Goal: Task Accomplishment & Management: Manage account settings

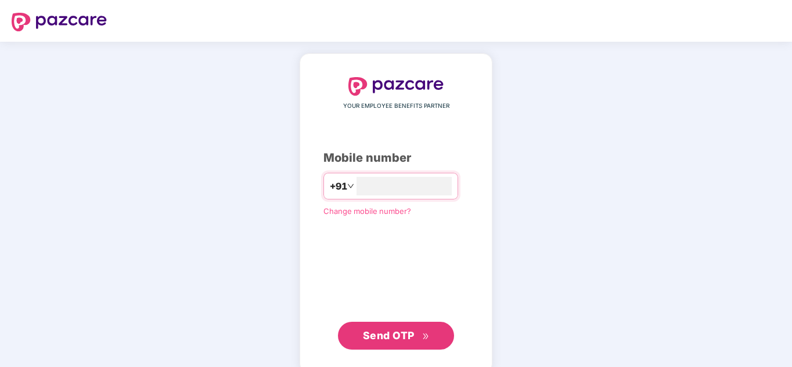
type input "**********"
click at [407, 340] on span "Send OTP" at bounding box center [389, 336] width 52 height 12
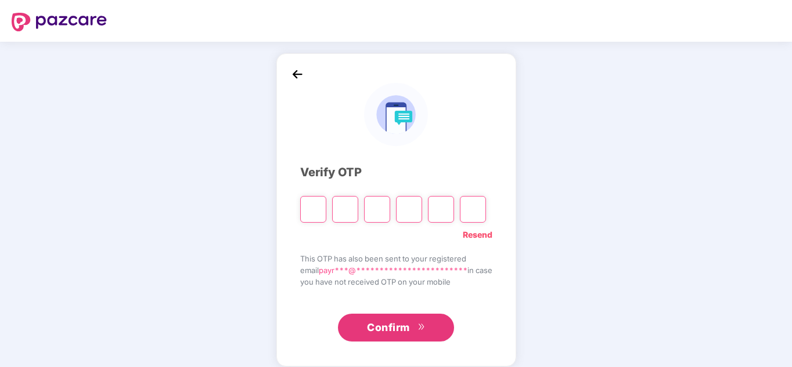
type input "*"
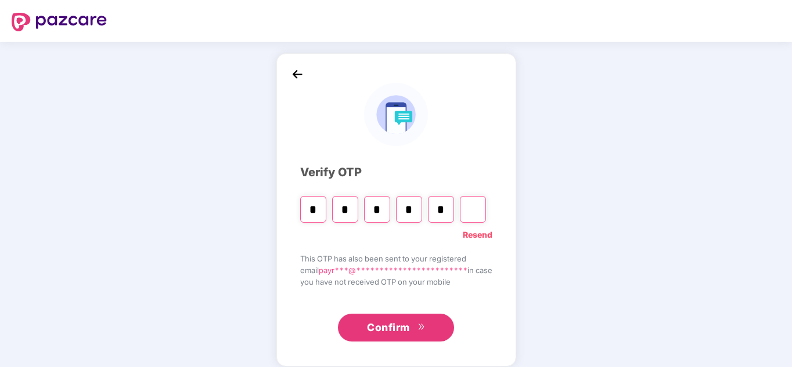
type input "*"
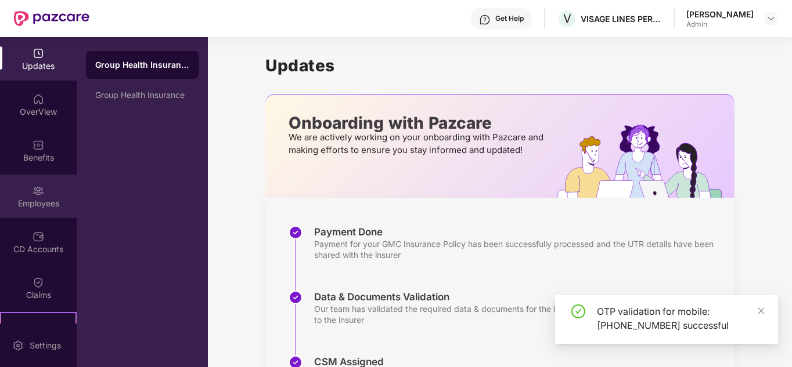
click at [37, 192] on img at bounding box center [39, 191] width 12 height 12
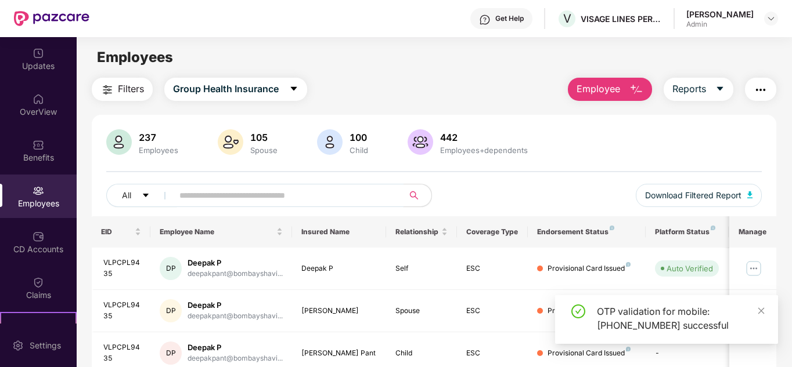
click at [217, 193] on input "text" at bounding box center [283, 195] width 208 height 17
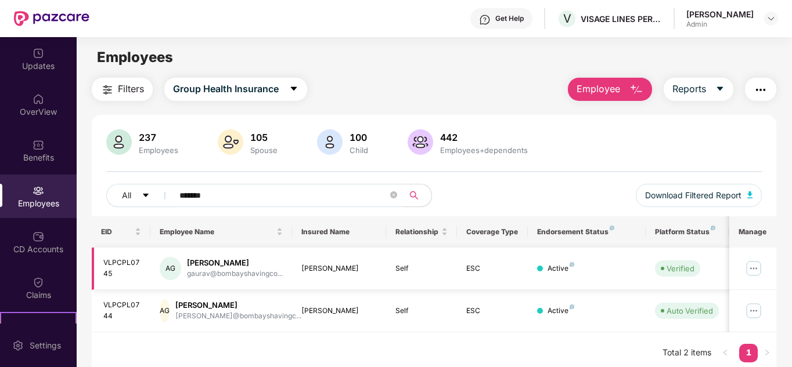
type input "*******"
click at [755, 267] on img at bounding box center [753, 268] width 19 height 19
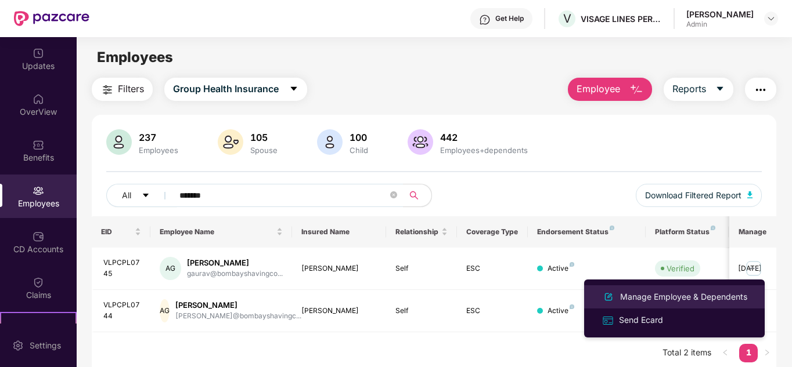
click at [642, 296] on div "Manage Employee & Dependents" at bounding box center [684, 297] width 132 height 13
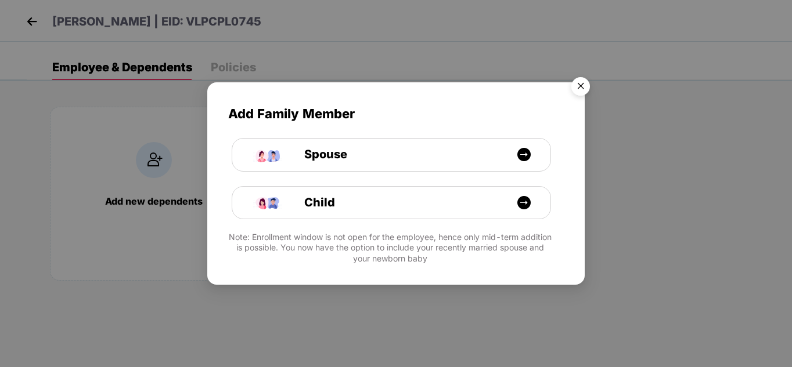
click at [584, 90] on img "Close" at bounding box center [580, 88] width 33 height 33
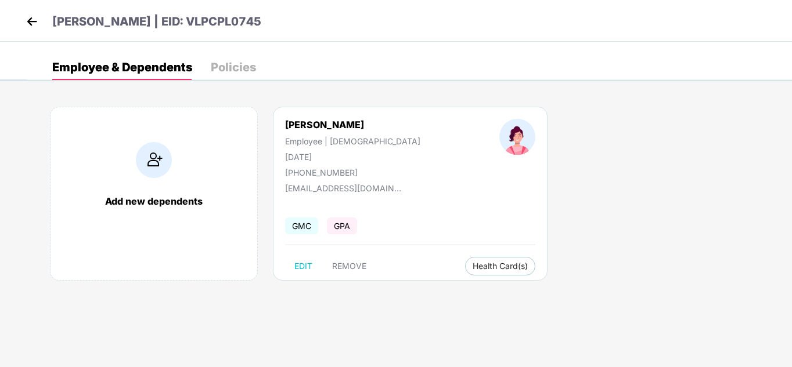
click at [573, 304] on div "Add new dependents [PERSON_NAME] Employee | [DEMOGRAPHIC_DATA] [DATE] [PHONE_NU…" at bounding box center [409, 199] width 765 height 221
click at [466, 311] on body "[PERSON_NAME] | EID: VLPCPL0745 Employee & Dependents Policies Add new dependen…" at bounding box center [396, 183] width 792 height 367
click at [518, 335] on body "[PERSON_NAME] | EID: VLPCPL0745 Employee & Dependents Policies Add new dependen…" at bounding box center [396, 183] width 792 height 367
click at [478, 339] on body "[PERSON_NAME] | EID: VLPCPL0745 Employee & Dependents Policies Add new dependen…" at bounding box center [396, 183] width 792 height 367
click at [224, 22] on p "[PERSON_NAME] | EID: VLPCPL0745" at bounding box center [156, 22] width 209 height 18
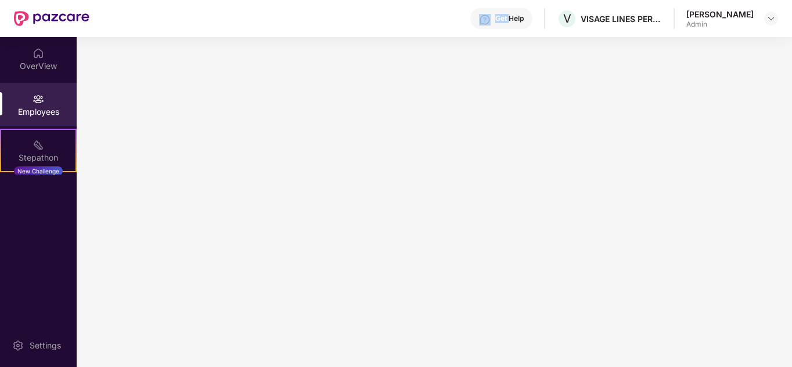
click at [224, 22] on div "Get Help V VISAGE LINES PERSONAL CARE PRIVATE LIMITED [PERSON_NAME] Admin" at bounding box center [433, 18] width 688 height 37
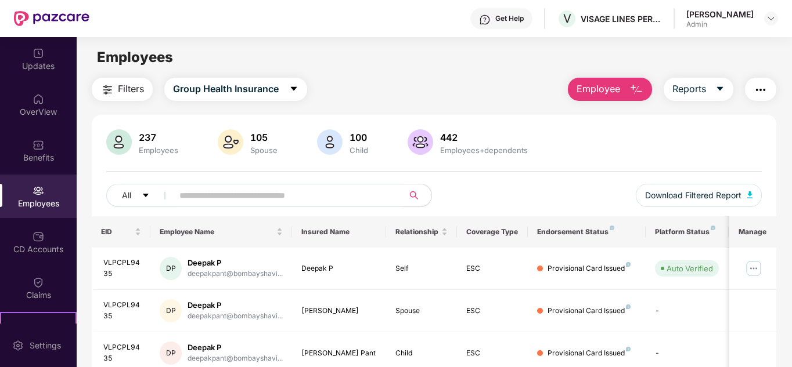
click at [282, 200] on input "text" at bounding box center [283, 195] width 208 height 17
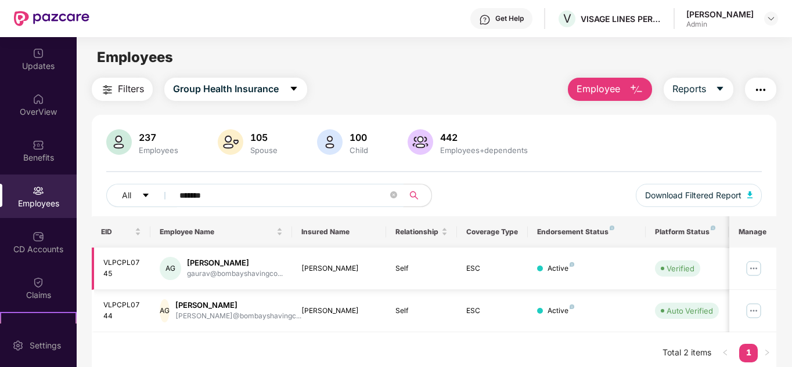
type input "*******"
drag, startPoint x: 120, startPoint y: 271, endPoint x: 96, endPoint y: 264, distance: 25.0
click at [96, 264] on td "VLPCPL0745" at bounding box center [121, 269] width 59 height 42
copy div "VLPCPL0745"
click at [759, 268] on img at bounding box center [753, 268] width 19 height 19
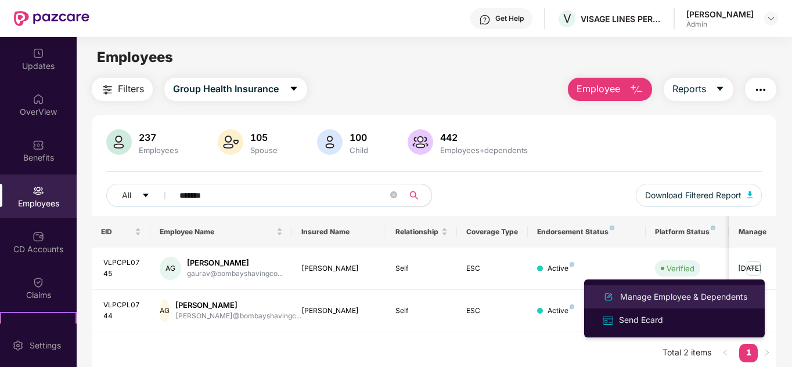
click at [648, 299] on div "Manage Employee & Dependents" at bounding box center [684, 297] width 132 height 13
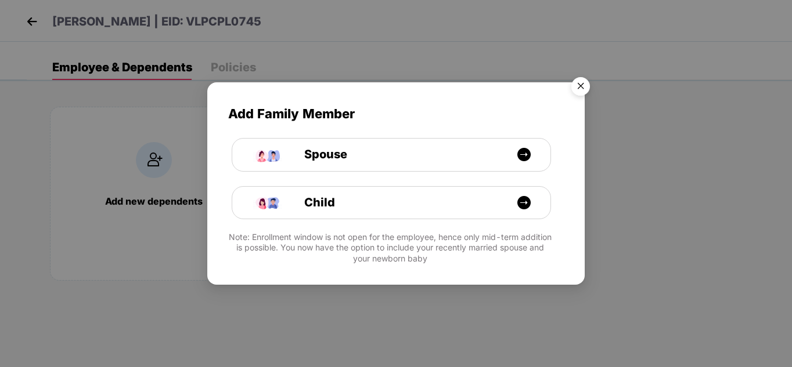
click at [577, 99] on img "Close" at bounding box center [580, 88] width 33 height 33
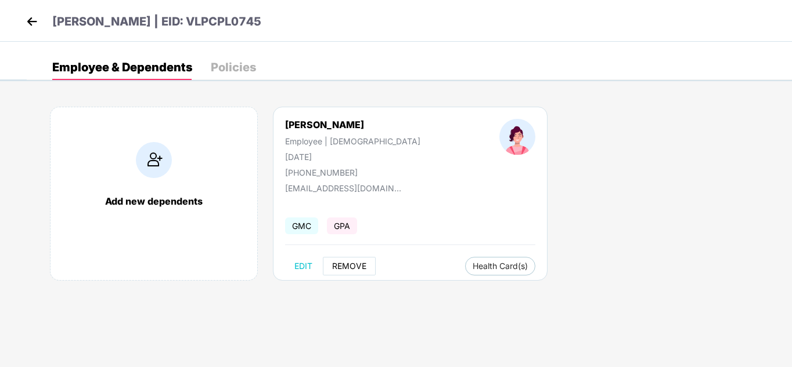
click at [345, 262] on span "REMOVE" at bounding box center [349, 266] width 34 height 9
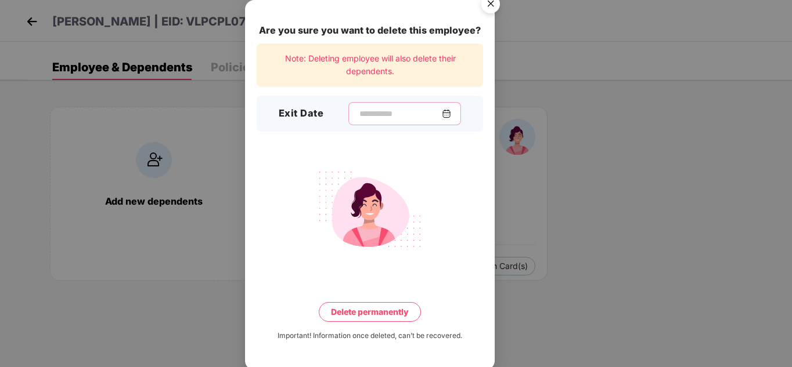
click at [370, 119] on input at bounding box center [400, 114] width 84 height 12
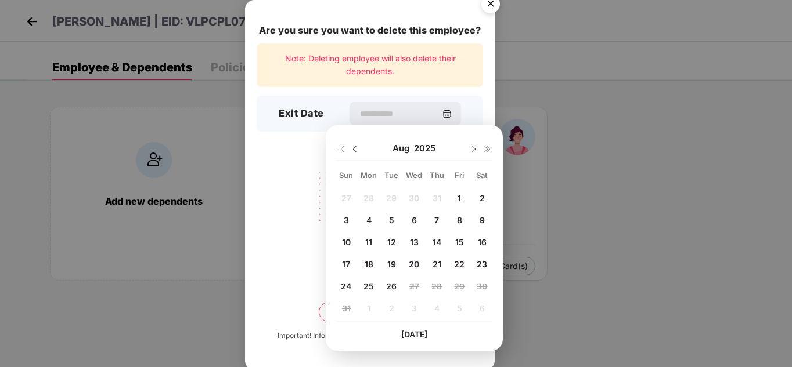
click at [438, 223] on span "7" at bounding box center [436, 220] width 5 height 10
type input "**********"
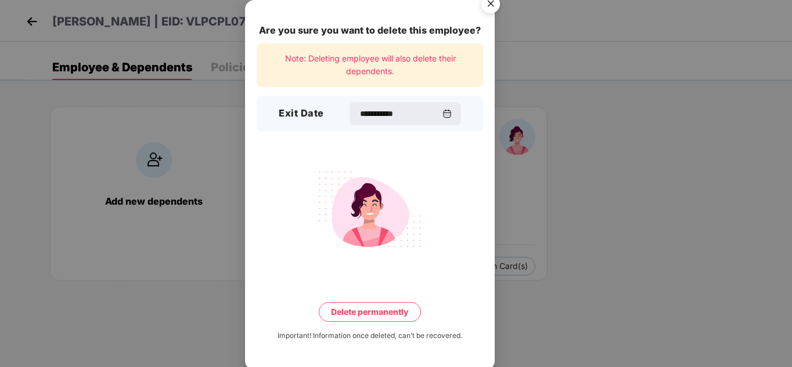
click at [360, 318] on button "Delete permanently" at bounding box center [370, 312] width 102 height 20
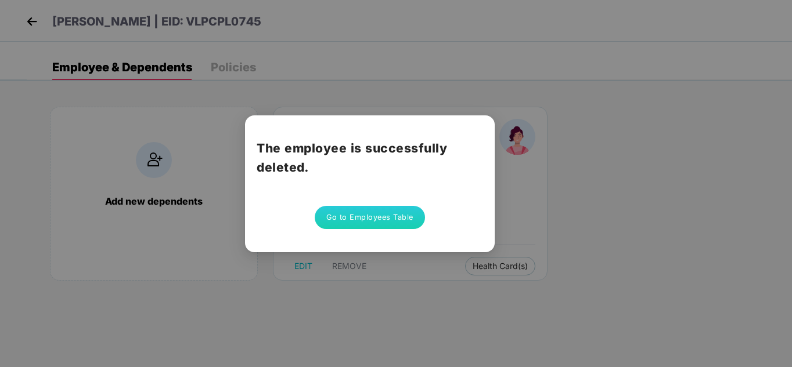
click at [355, 225] on button "Go to Employees Table" at bounding box center [370, 217] width 110 height 23
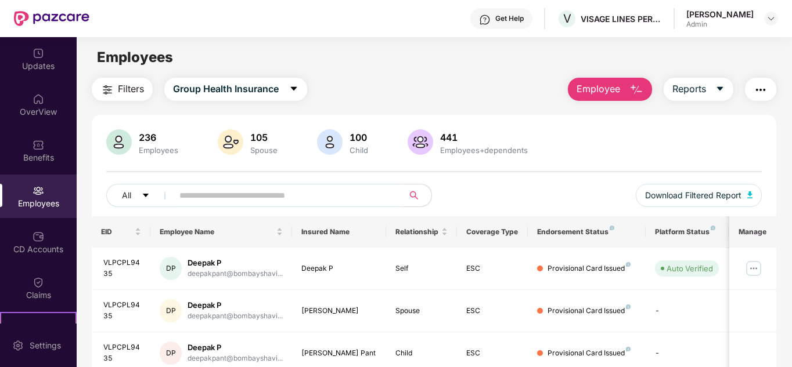
click at [244, 188] on input "text" at bounding box center [283, 195] width 208 height 17
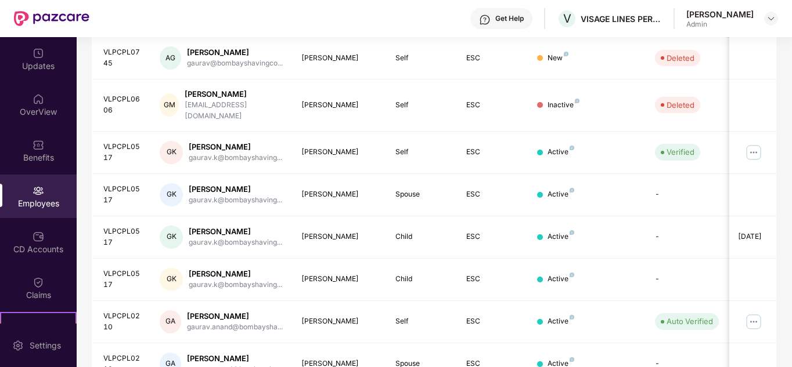
scroll to position [211, 0]
drag, startPoint x: 121, startPoint y: 275, endPoint x: 95, endPoint y: 262, distance: 28.8
click at [95, 262] on td "VLPCPL0517" at bounding box center [121, 279] width 59 height 42
copy div "VLPCPL0517"
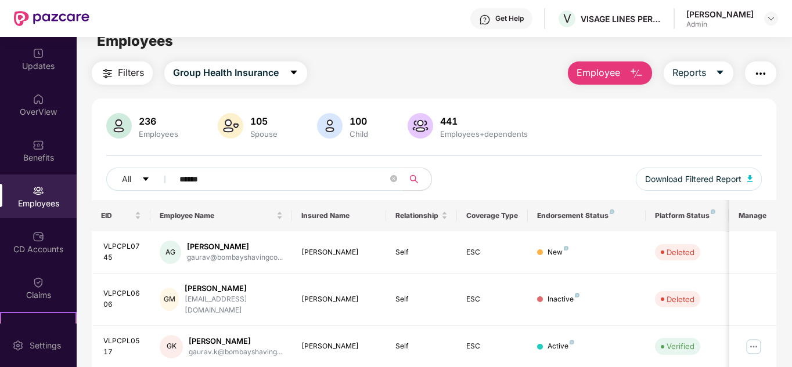
scroll to position [16, 0]
click at [215, 184] on input "******" at bounding box center [283, 179] width 208 height 17
paste input "****"
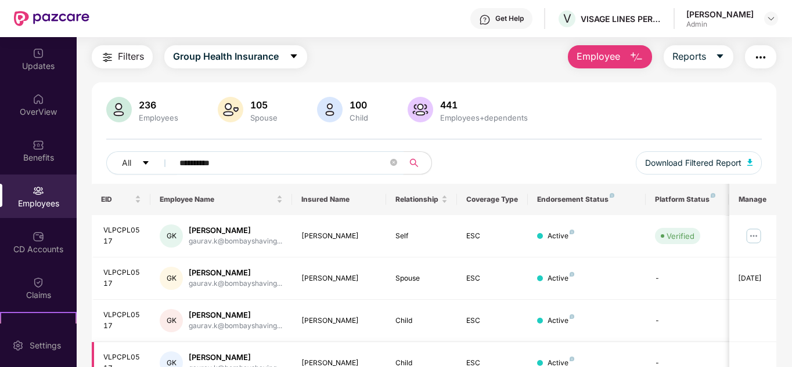
scroll to position [92, 0]
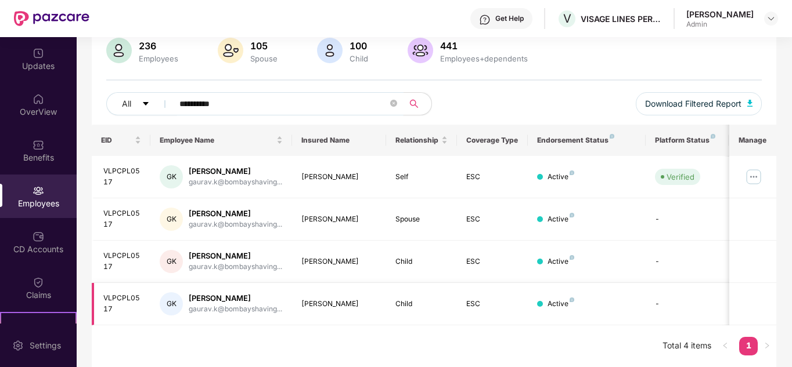
type input "**********"
drag, startPoint x: 335, startPoint y: 98, endPoint x: 10, endPoint y: 139, distance: 327.6
click at [10, 139] on div "**********" at bounding box center [396, 202] width 792 height 330
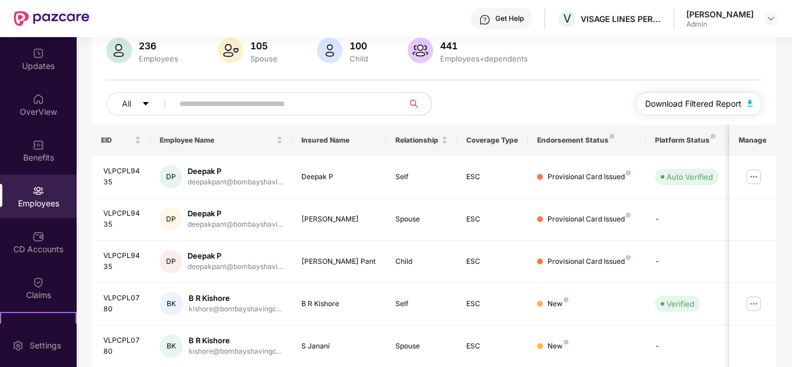
click at [668, 98] on span "Download Filtered Report" at bounding box center [693, 104] width 96 height 13
click at [573, 102] on div "All Download Filtered Report" at bounding box center [434, 108] width 656 height 33
click at [564, 84] on div "236 Employees 105 Spouse 100 Child 441 Employees+dependents All Download Filter…" at bounding box center [434, 81] width 685 height 87
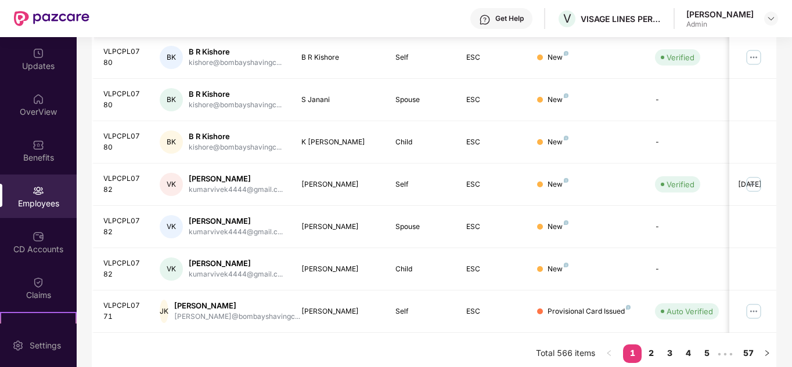
scroll to position [346, 0]
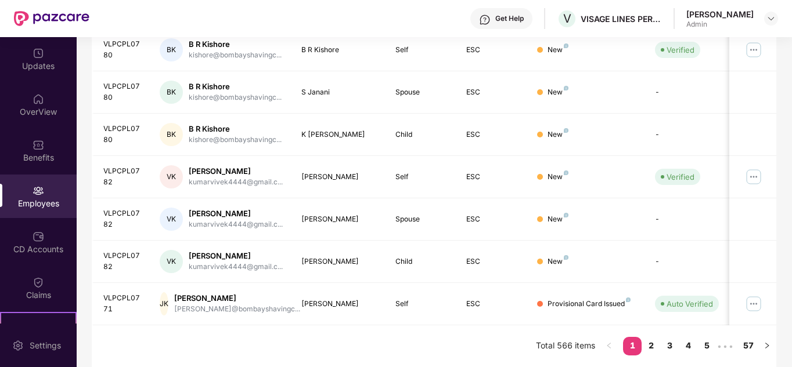
click at [250, 341] on div "EID Employee Name Insured Name Relationship Coverage Type Endorsement Status Pl…" at bounding box center [434, 119] width 685 height 497
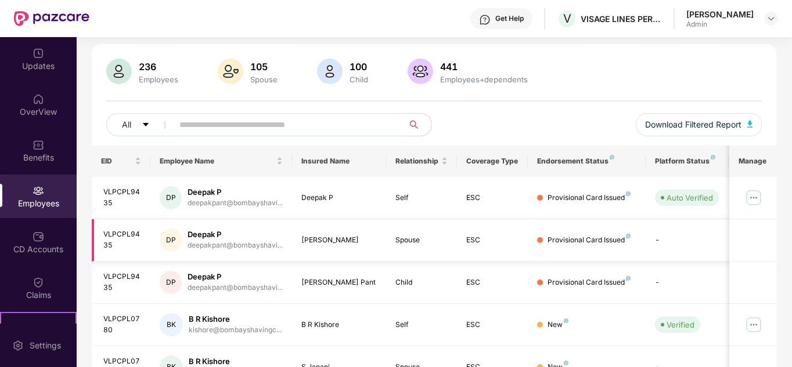
scroll to position [68, 0]
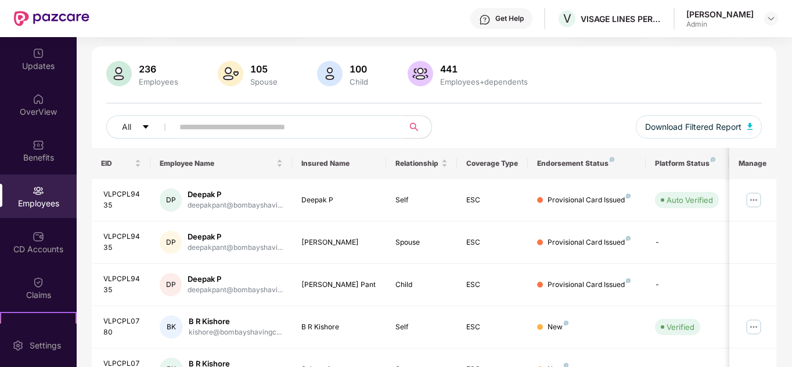
click at [566, 92] on div "236 Employees 105 Spouse 100 Child 441 Employees+dependents All Download Filter…" at bounding box center [434, 104] width 685 height 87
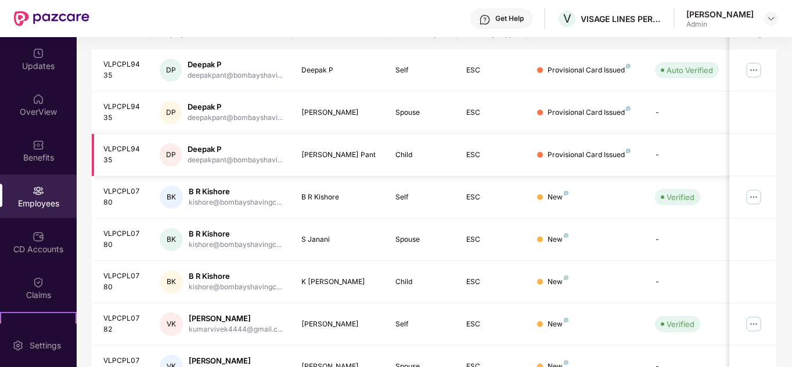
scroll to position [0, 0]
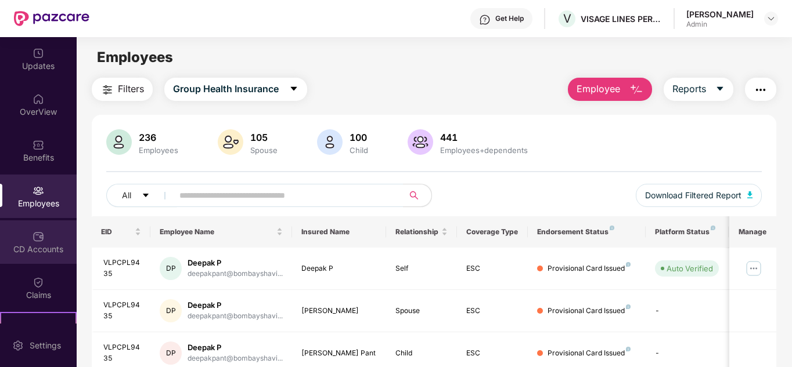
click at [52, 259] on div "CD Accounts" at bounding box center [38, 243] width 77 height 44
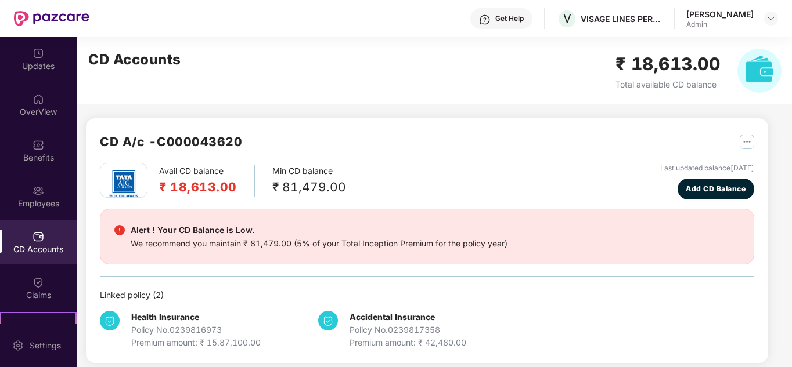
scroll to position [10, 0]
